Goal: Navigation & Orientation: Find specific page/section

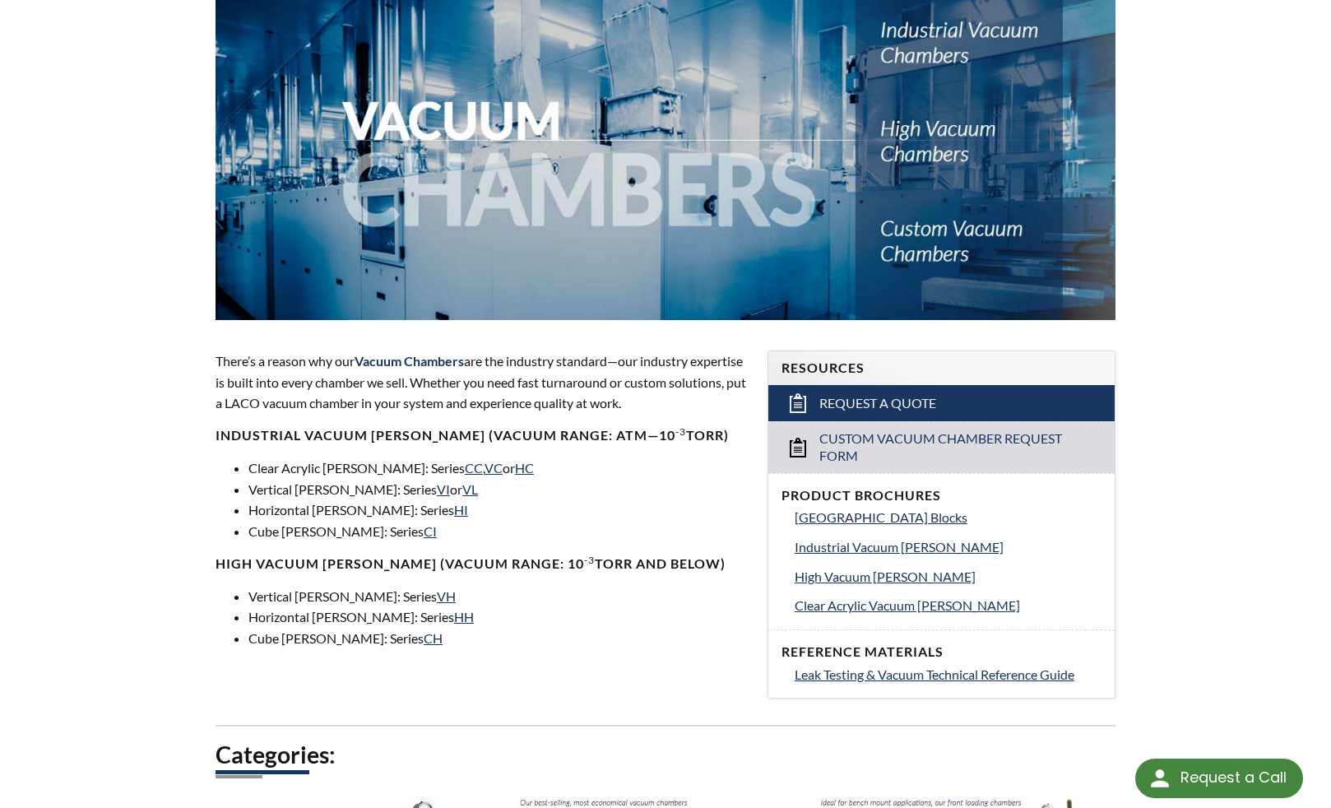
scroll to position [247, 0]
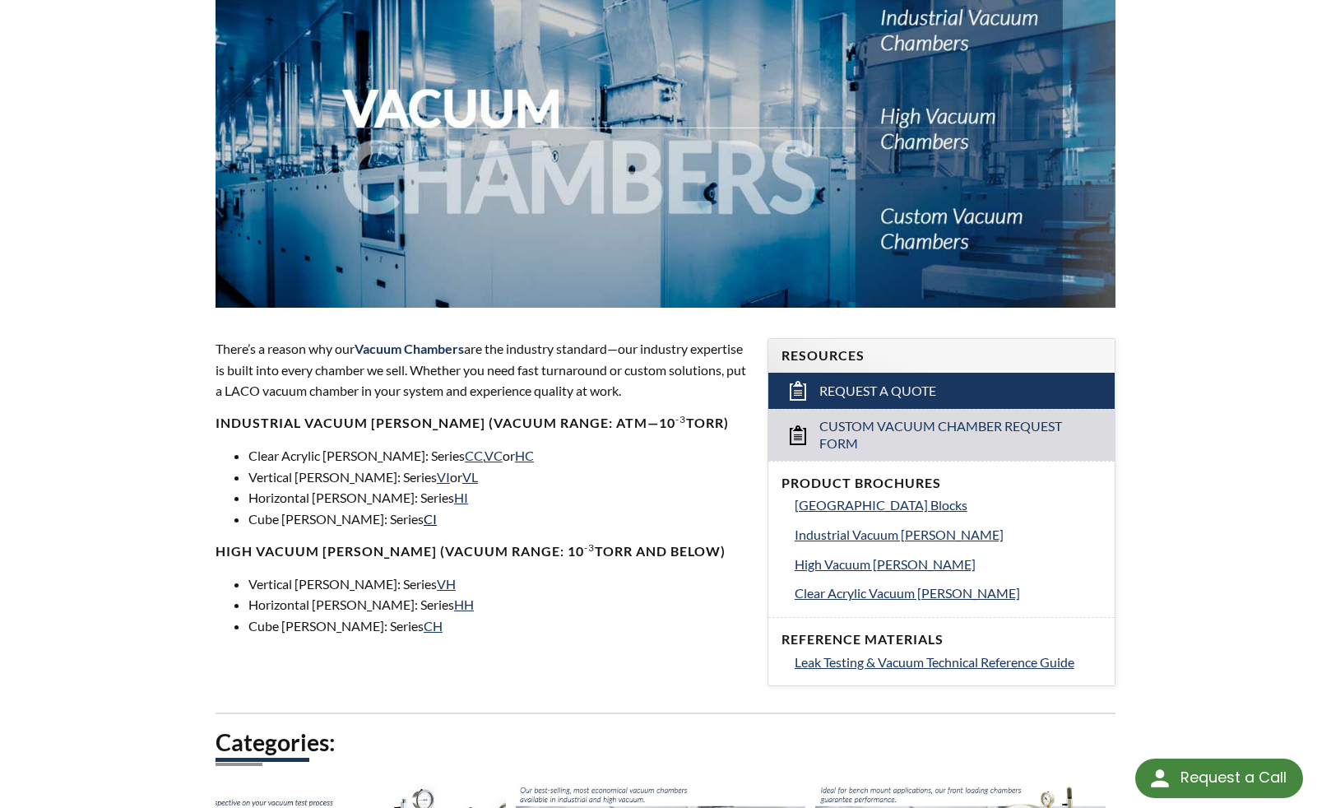
click at [424, 521] on link "CI" at bounding box center [430, 519] width 13 height 16
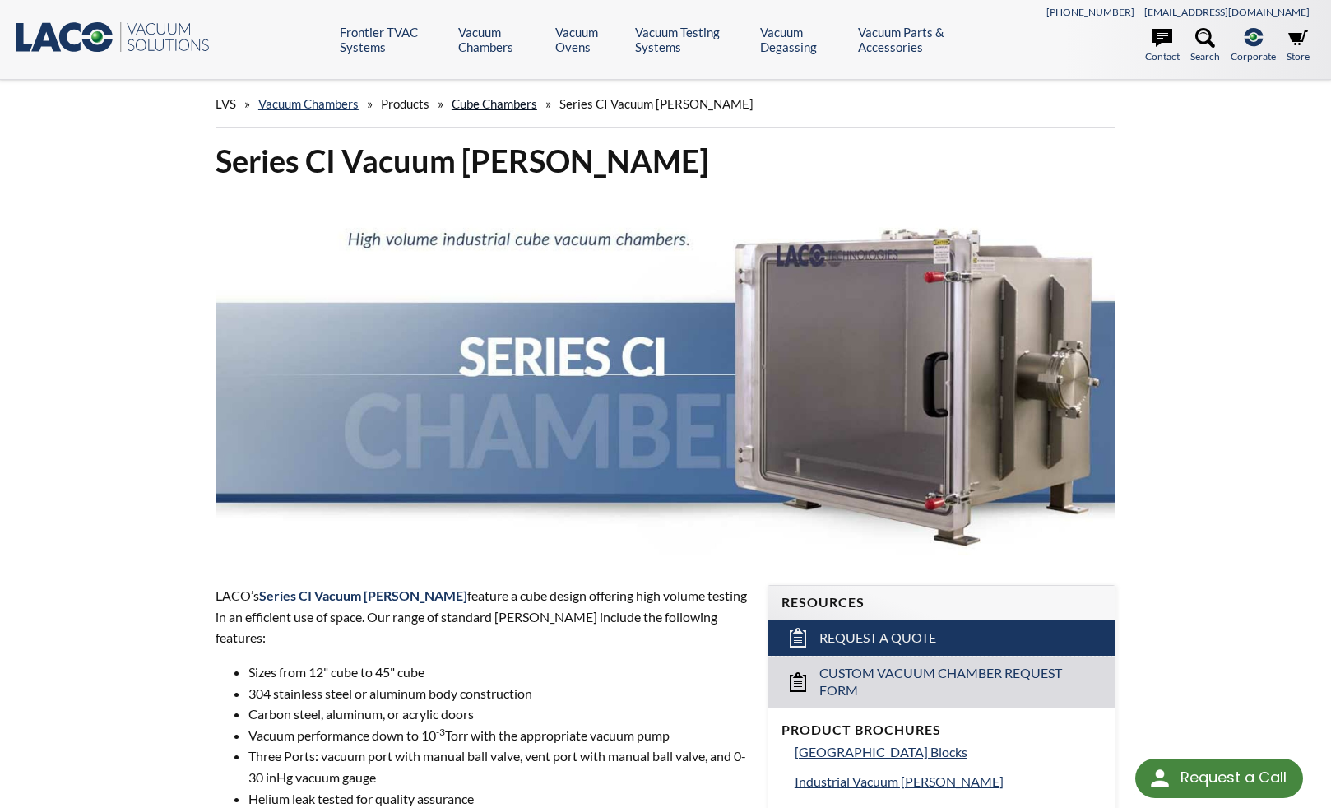
click at [530, 103] on link "Cube Chambers" at bounding box center [495, 103] width 86 height 15
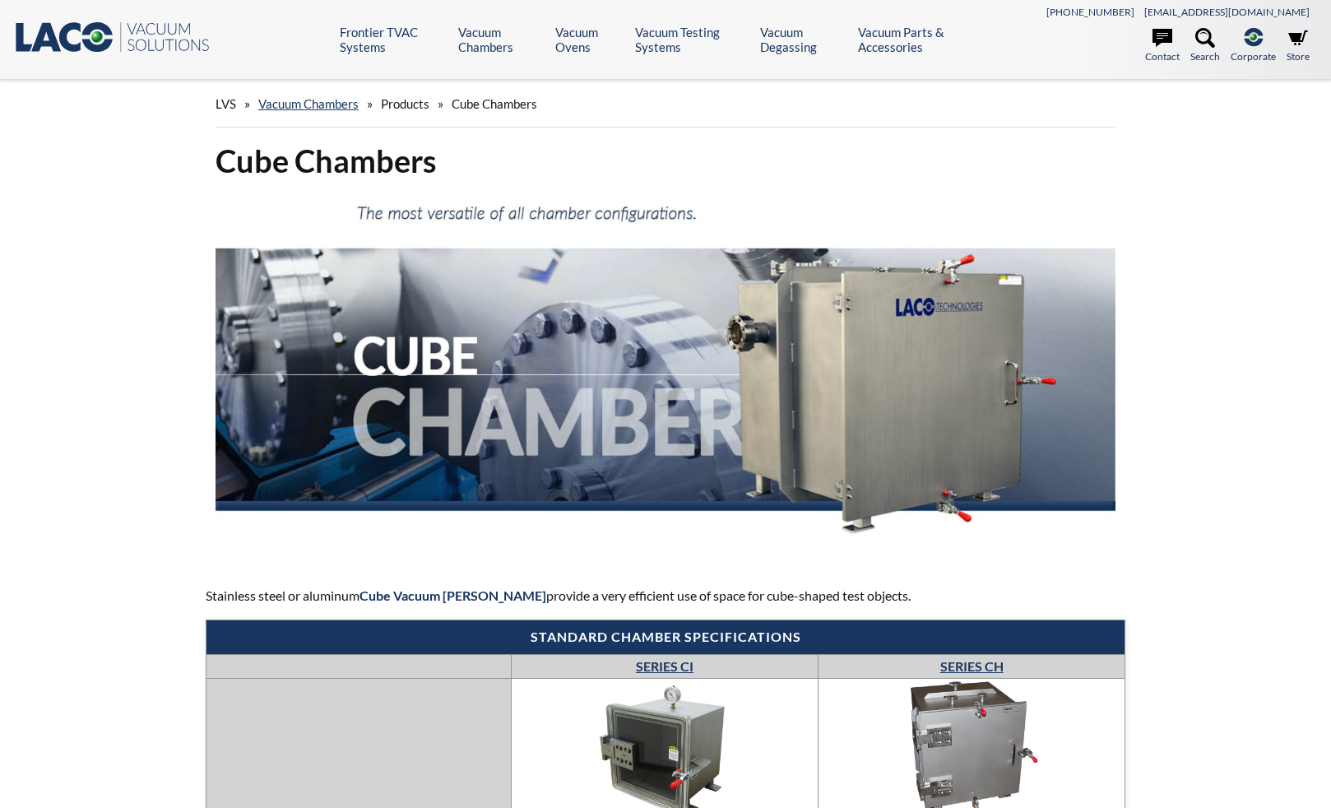
select select "Language Translate Widget"
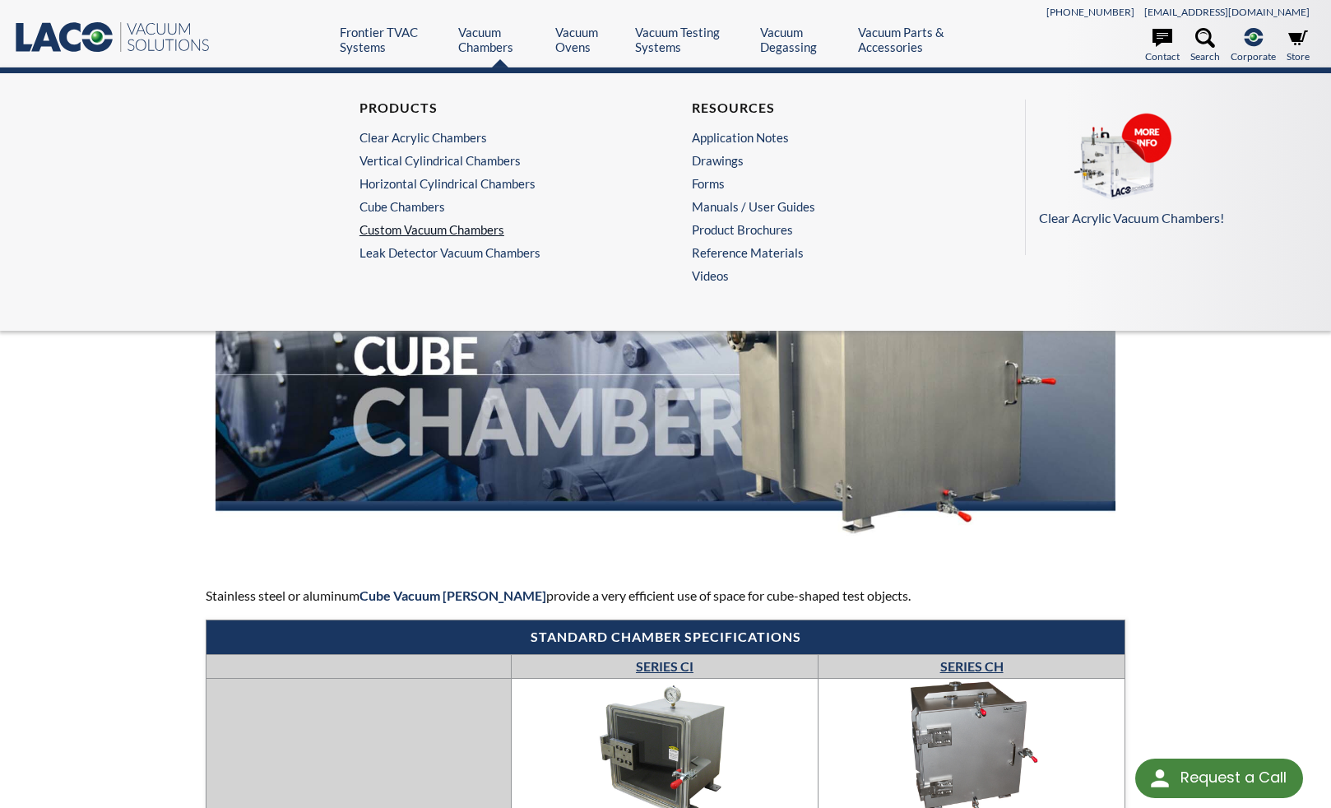
click at [423, 234] on link "Custom Vacuum Chambers" at bounding box center [494, 229] width 271 height 15
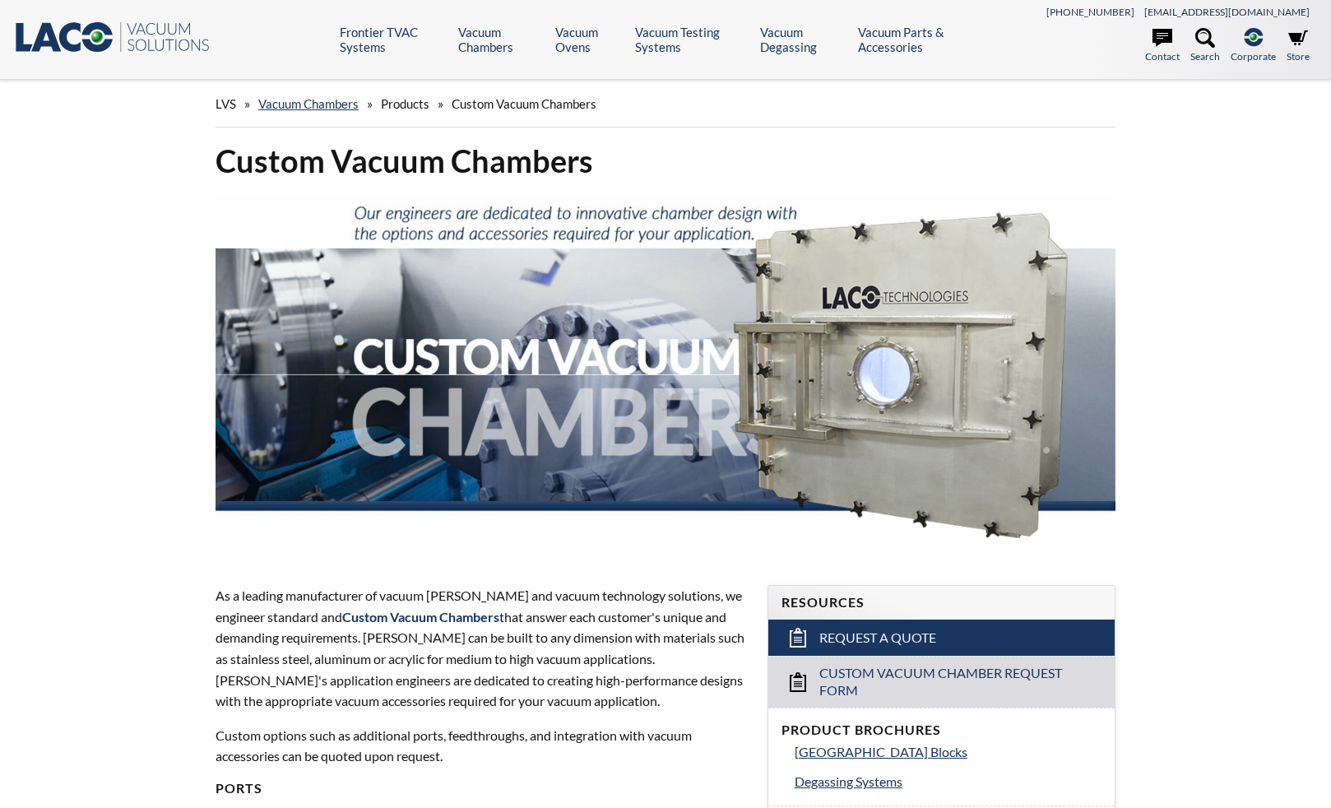
select select "Language Translate Widget"
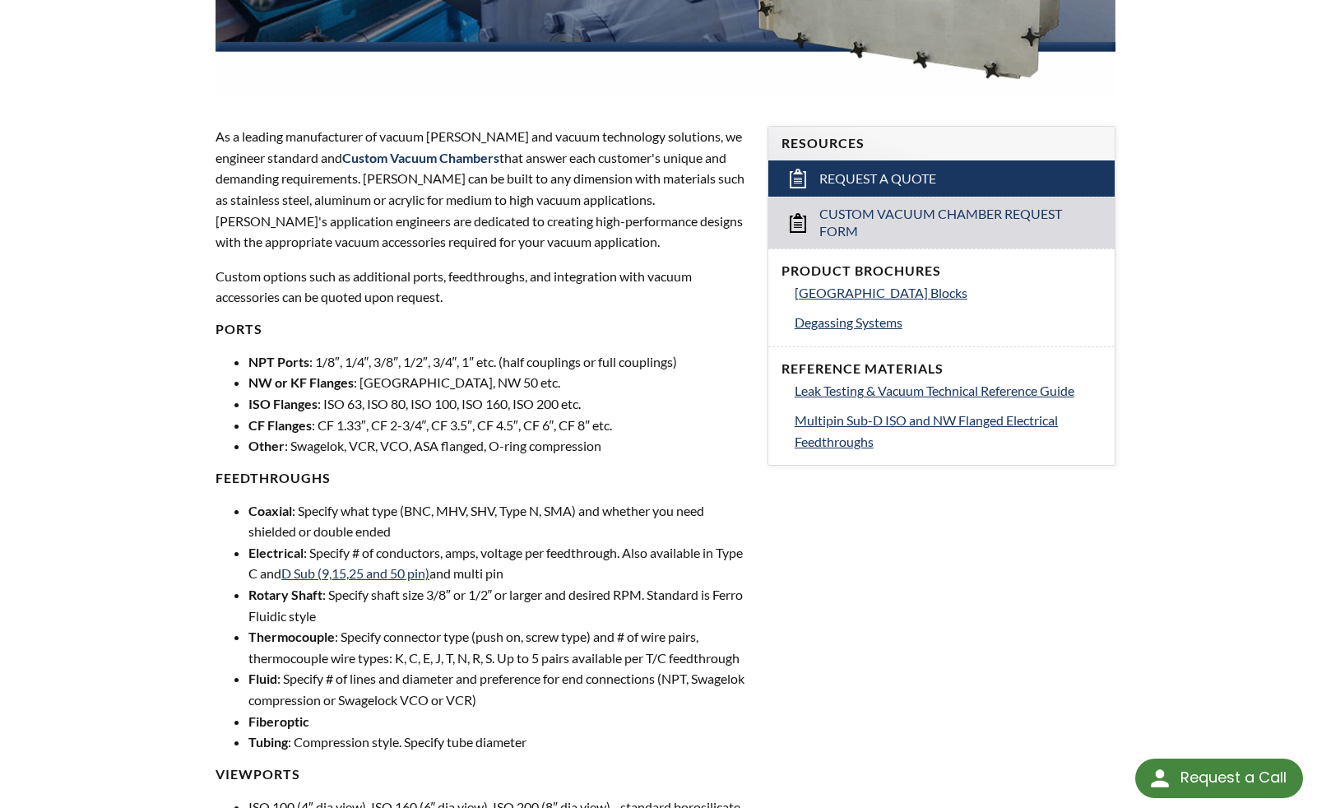
scroll to position [493, 0]
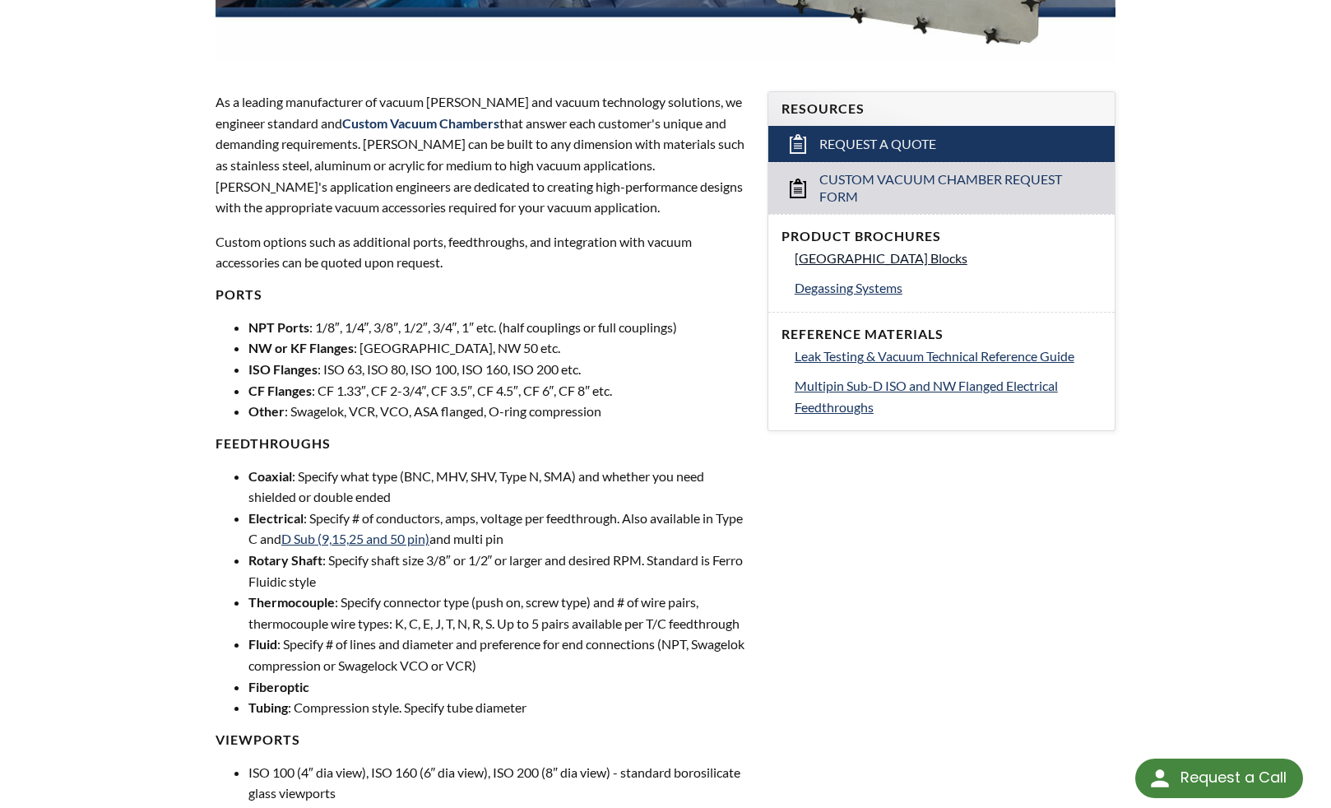
click at [943, 260] on span "[GEOGRAPHIC_DATA] Blocks" at bounding box center [880, 258] width 173 height 16
